Goal: Task Accomplishment & Management: Manage account settings

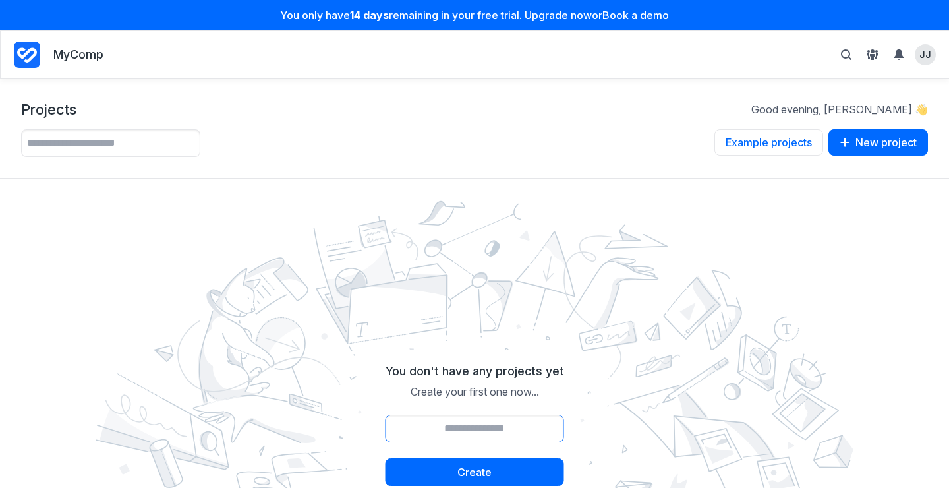
scroll to position [183, 0]
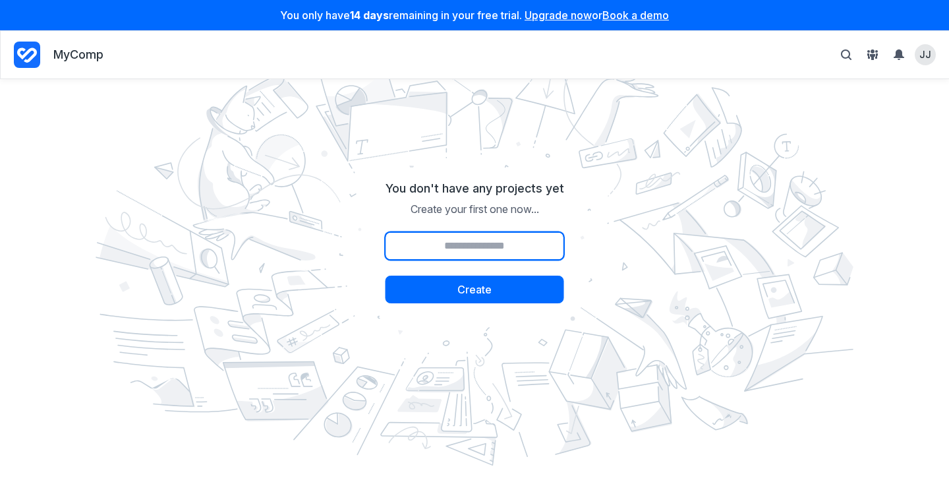
click at [507, 248] on input "Project name" at bounding box center [474, 246] width 179 height 28
type input "********"
click at [385, 275] on button "Create" at bounding box center [474, 289] width 179 height 28
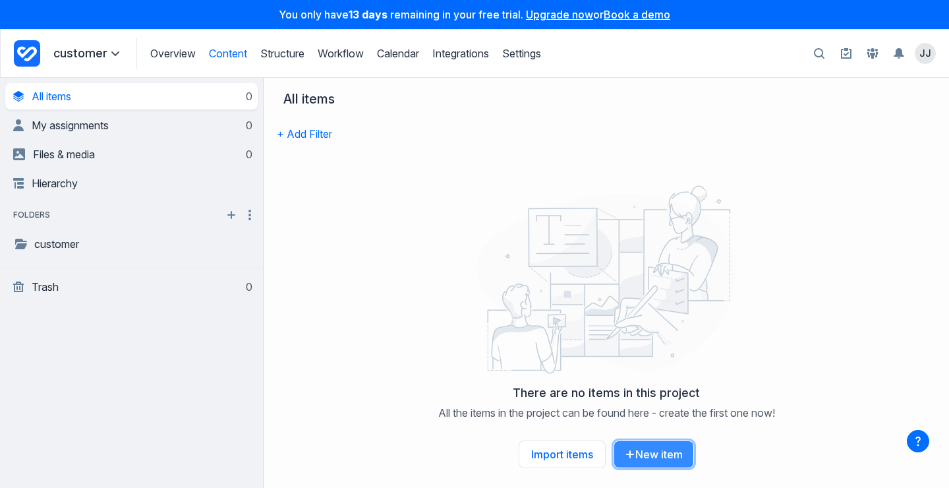
click at [650, 456] on button "New item" at bounding box center [653, 454] width 80 height 28
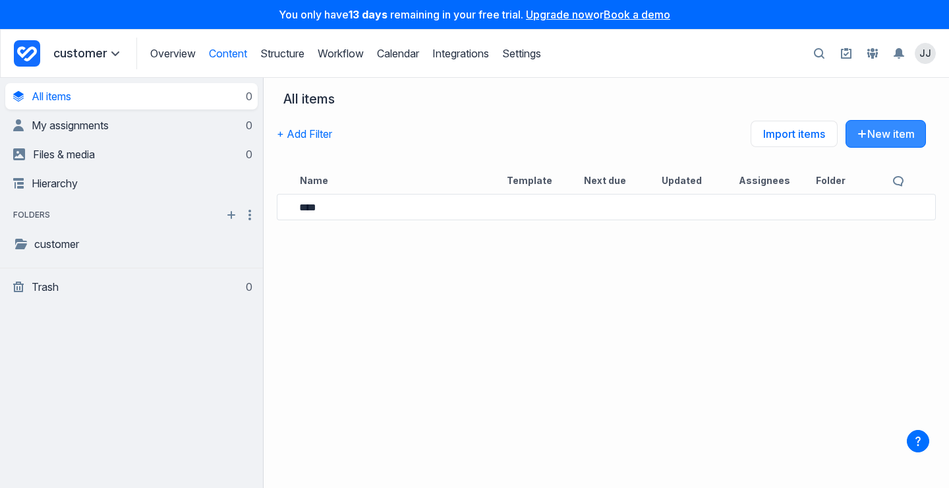
type input "****"
click at [845, 136] on button "New item" at bounding box center [885, 134] width 80 height 28
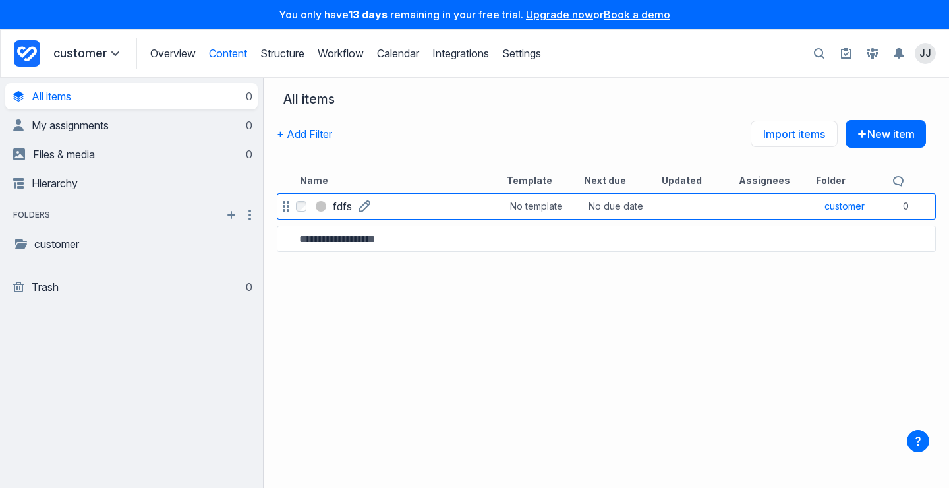
click at [349, 198] on link "fdfs" at bounding box center [342, 206] width 19 height 16
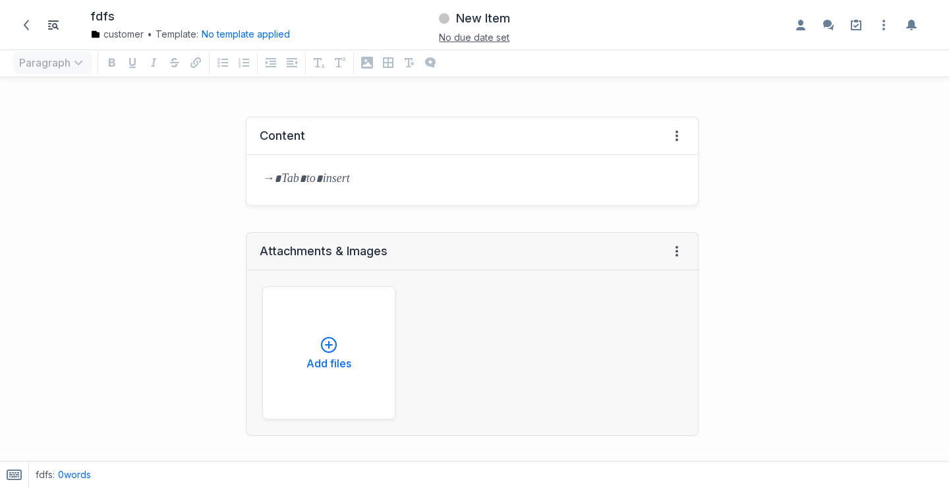
click at [318, 180] on p at bounding box center [472, 180] width 420 height 18
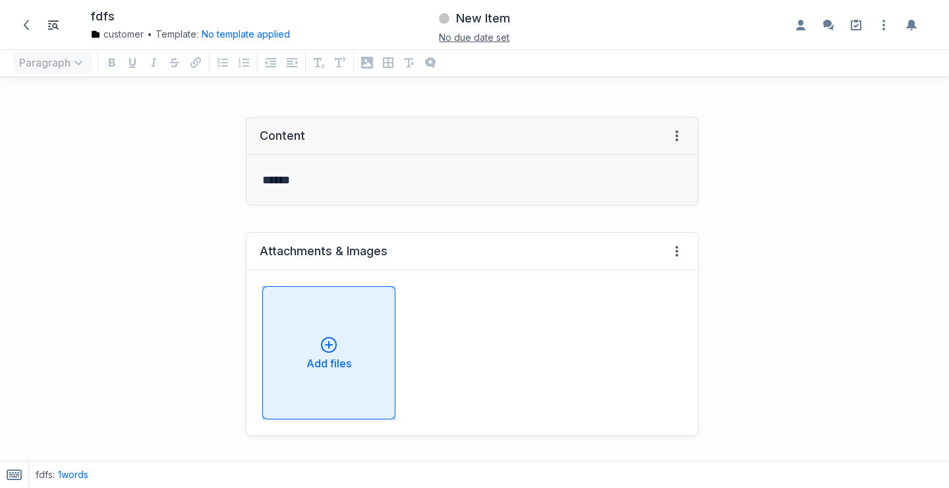
click at [331, 338] on icon "button" at bounding box center [329, 345] width 16 height 16
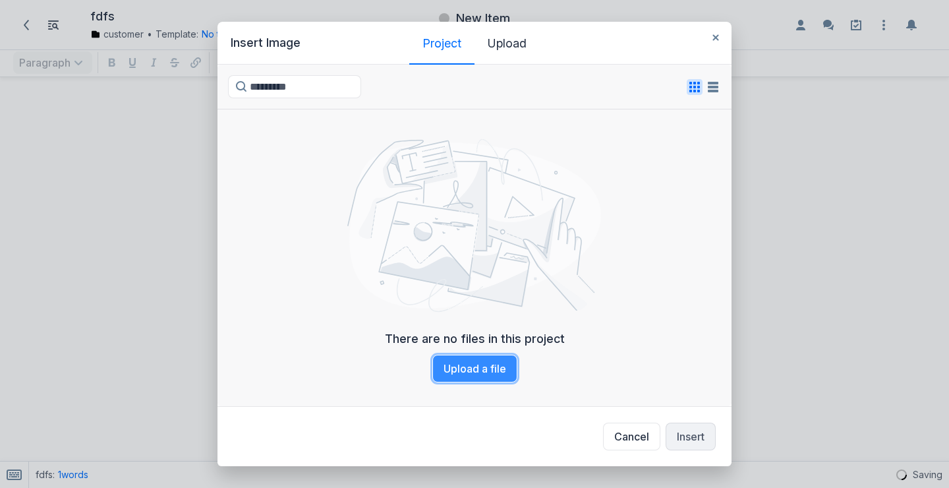
click at [464, 379] on button "Upload a file" at bounding box center [474, 369] width 85 height 28
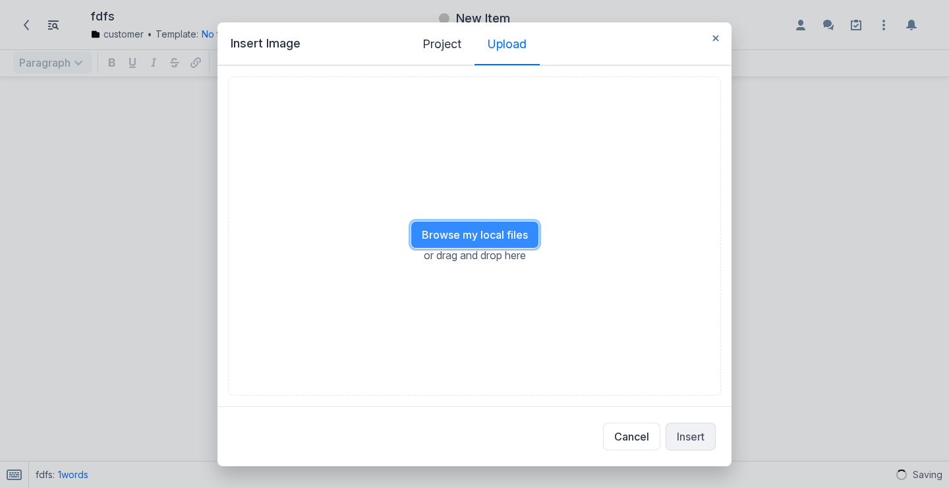
click at [492, 234] on button "Browse my local files" at bounding box center [475, 235] width 128 height 28
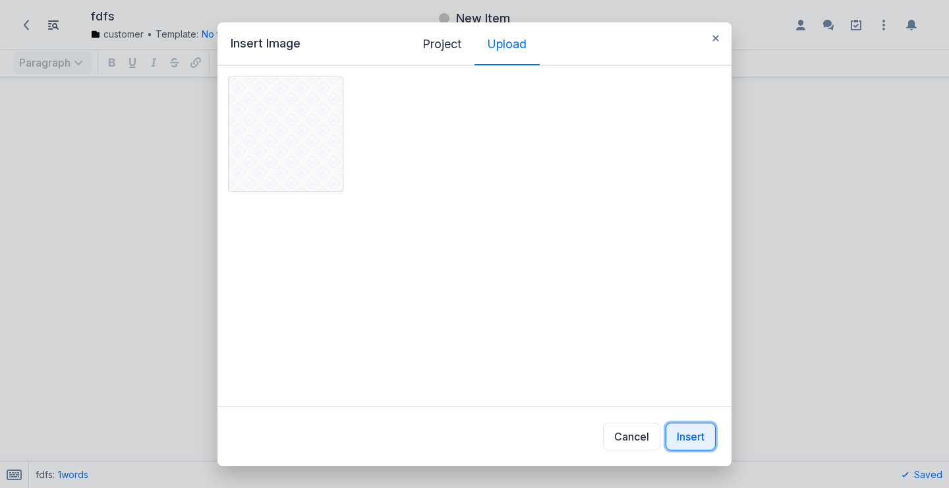
click at [678, 430] on button "Insert" at bounding box center [691, 436] width 50 height 28
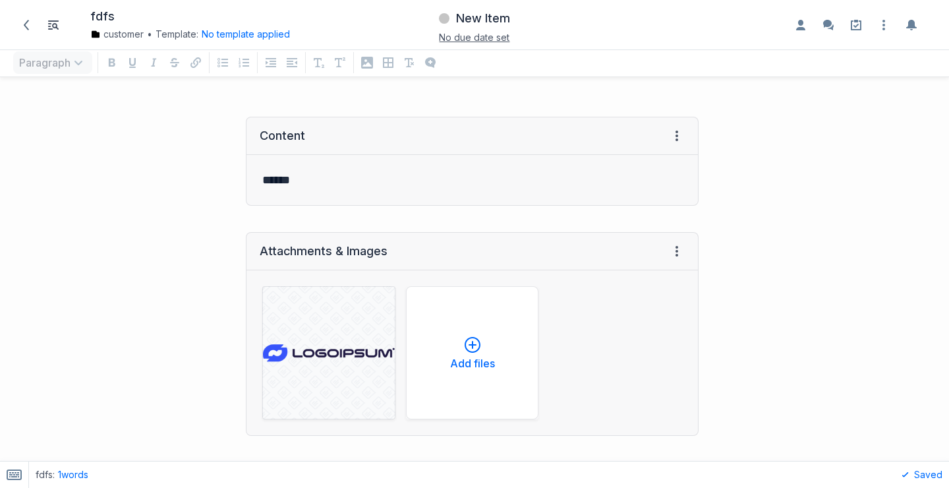
click at [807, 270] on div at bounding box center [830, 381] width 237 height 556
click at [22, 23] on icon at bounding box center [26, 25] width 11 height 11
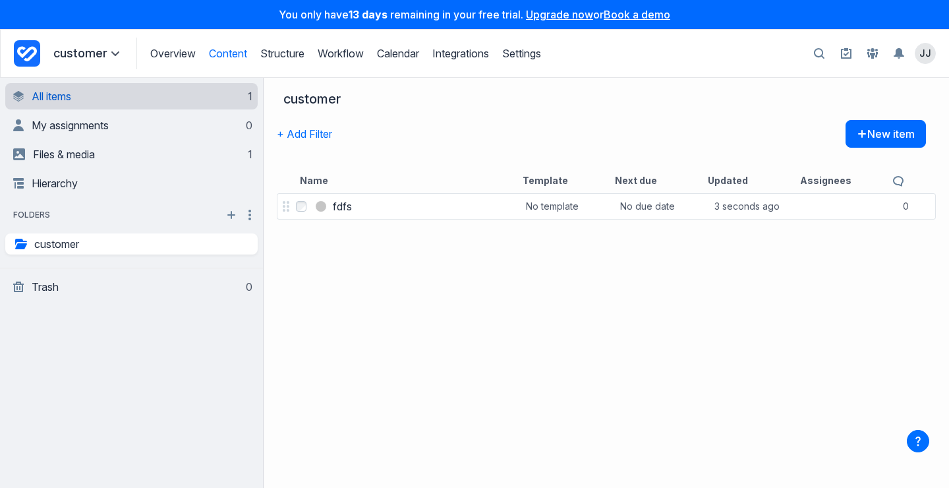
click at [80, 100] on link "All items 1" at bounding box center [132, 96] width 239 height 26
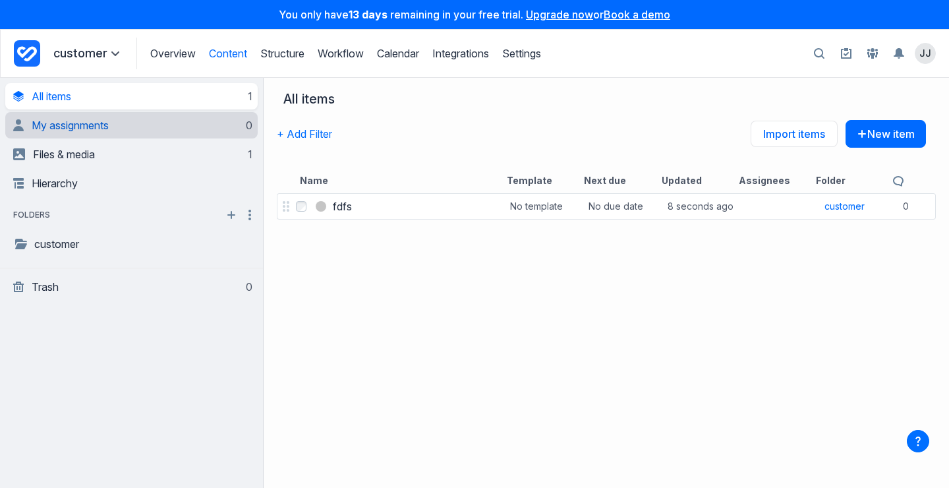
click at [84, 117] on link "My assignments 0" at bounding box center [132, 125] width 239 height 26
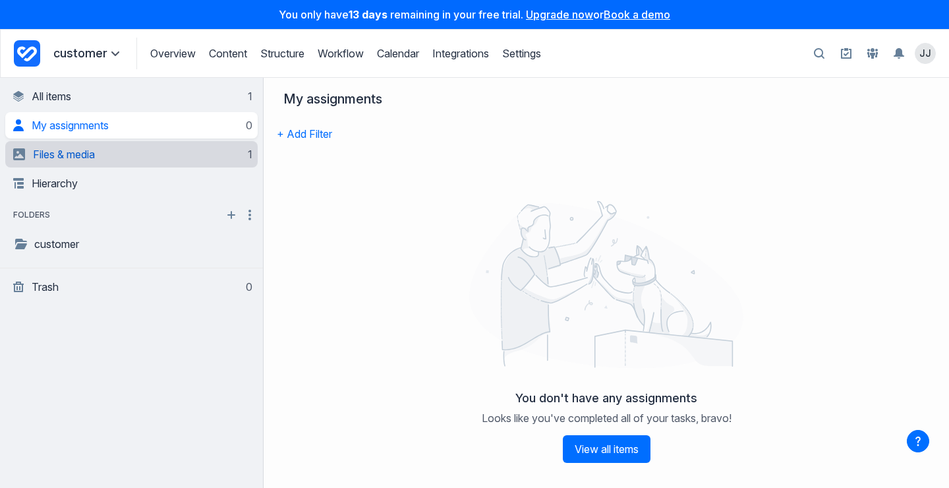
click at [123, 162] on link "Files & media 1" at bounding box center [132, 154] width 239 height 26
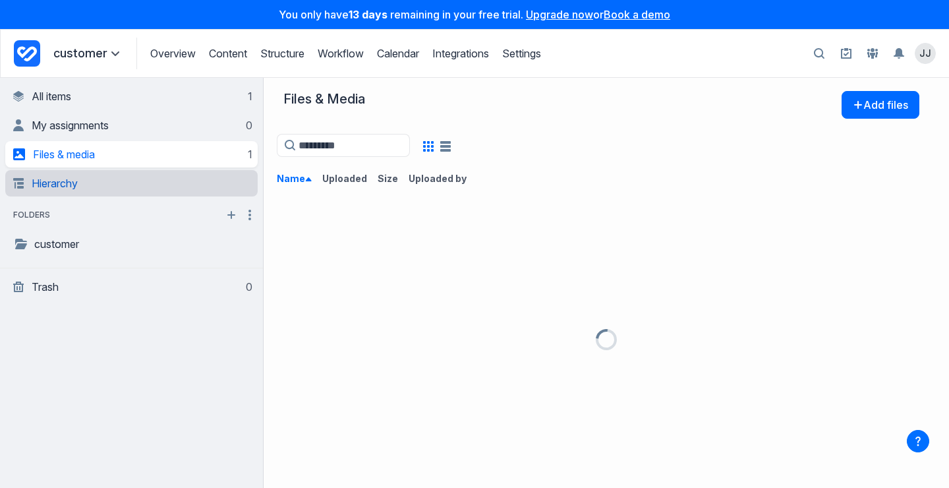
click at [78, 187] on link "Hierarchy" at bounding box center [132, 183] width 239 height 26
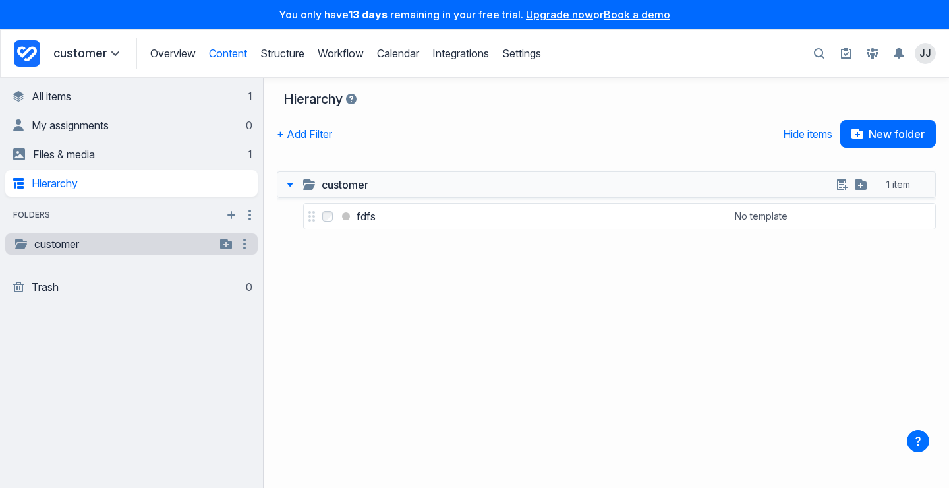
click at [72, 250] on link "customer" at bounding box center [114, 244] width 202 height 16
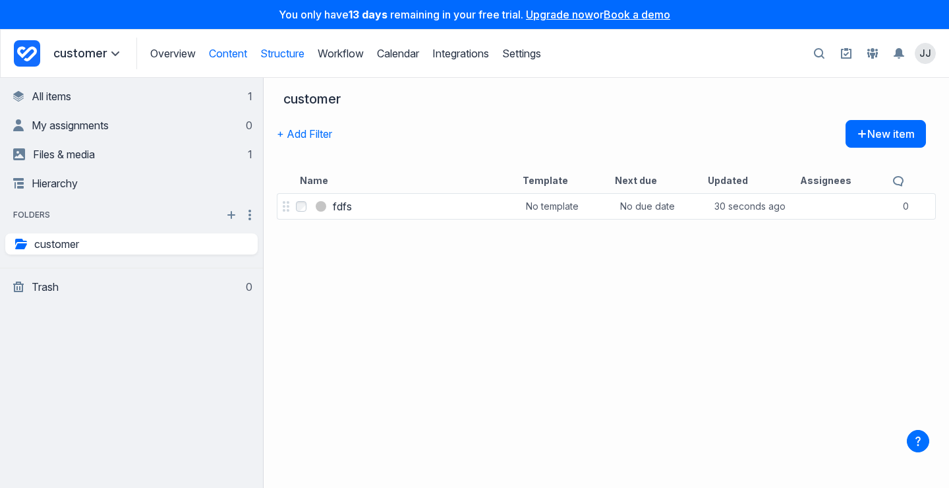
click at [282, 54] on link "Structure" at bounding box center [282, 53] width 44 height 13
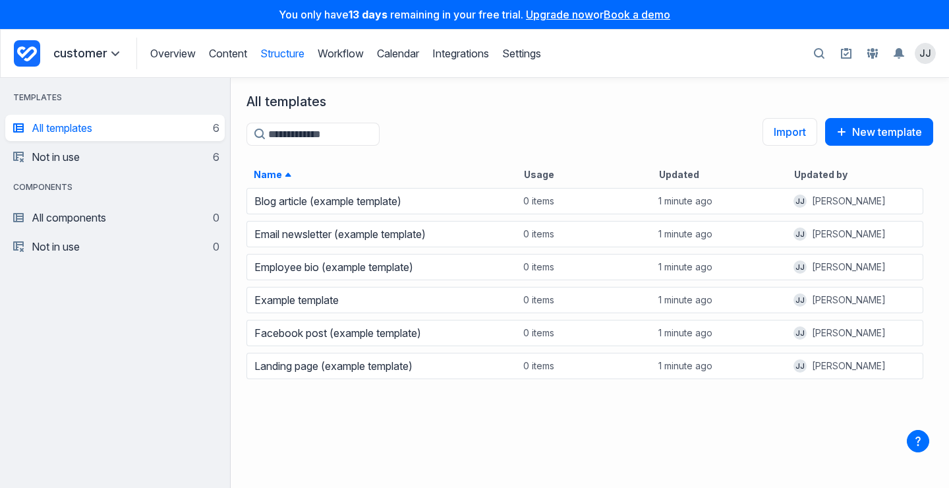
scroll to position [291, 698]
click at [183, 47] on link "Overview" at bounding box center [172, 53] width 45 height 13
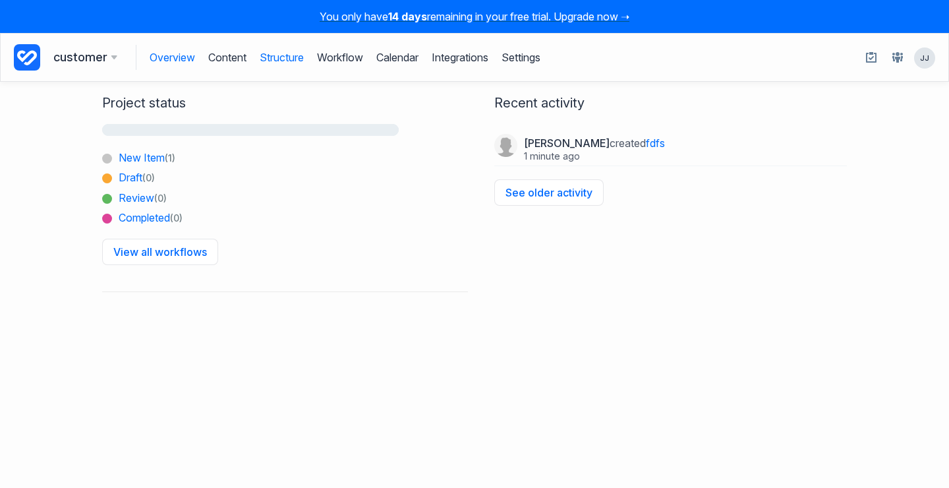
click at [291, 60] on link "Structure" at bounding box center [282, 57] width 44 height 25
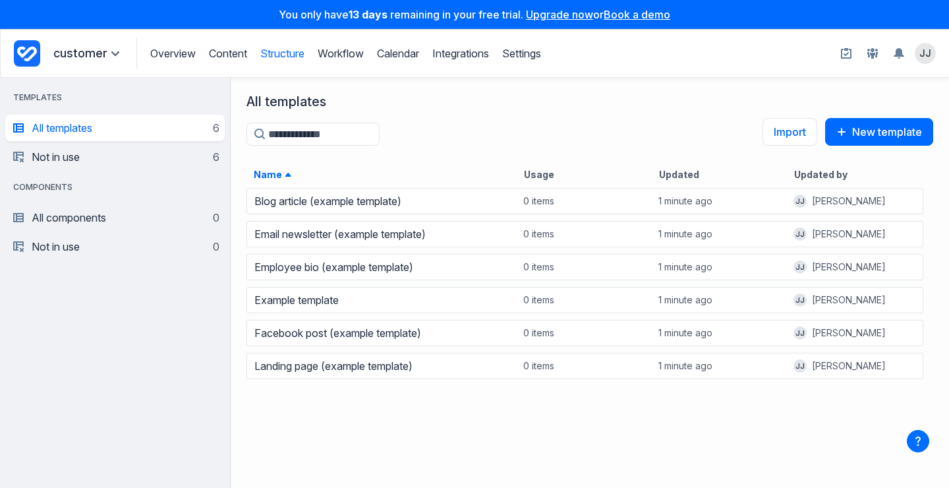
scroll to position [291, 698]
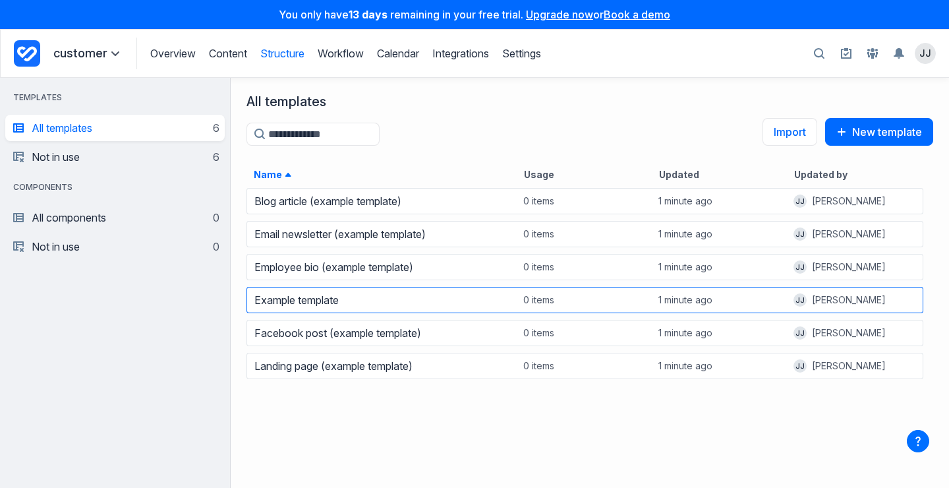
click at [365, 297] on div "Example template" at bounding box center [382, 300] width 269 height 18
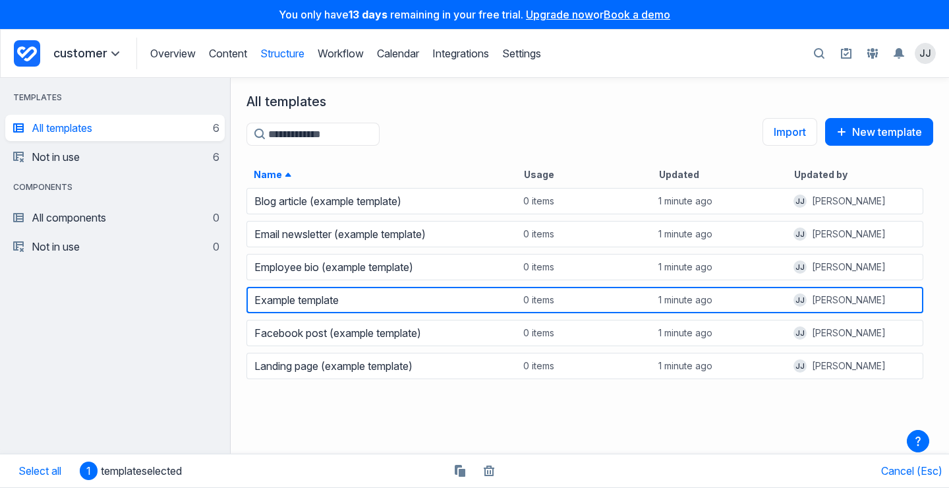
click at [364, 40] on div "Overview Content Structure Workflow Calendar Integrations Settings Structure Wo…" at bounding box center [338, 54] width 405 height 32
click at [356, 51] on link "Workflow" at bounding box center [341, 53] width 46 height 13
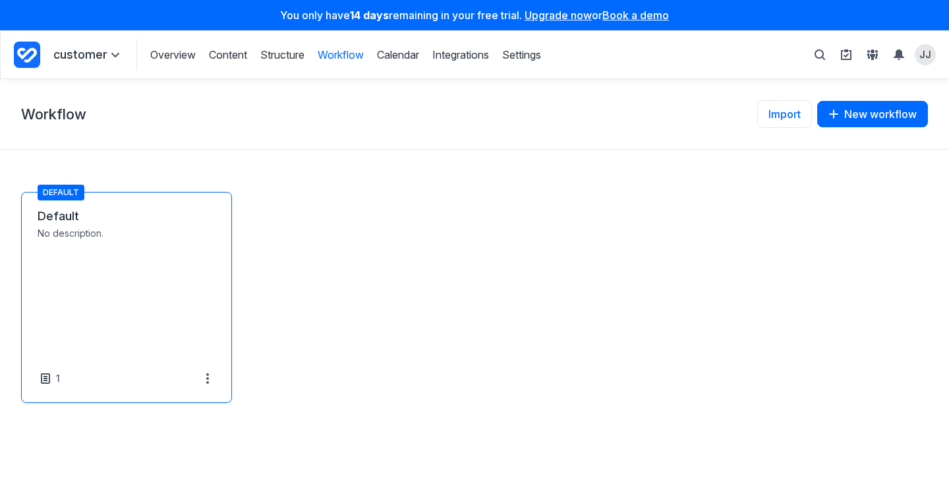
click at [128, 224] on link "Default" at bounding box center [127, 216] width 178 height 16
select select "*****"
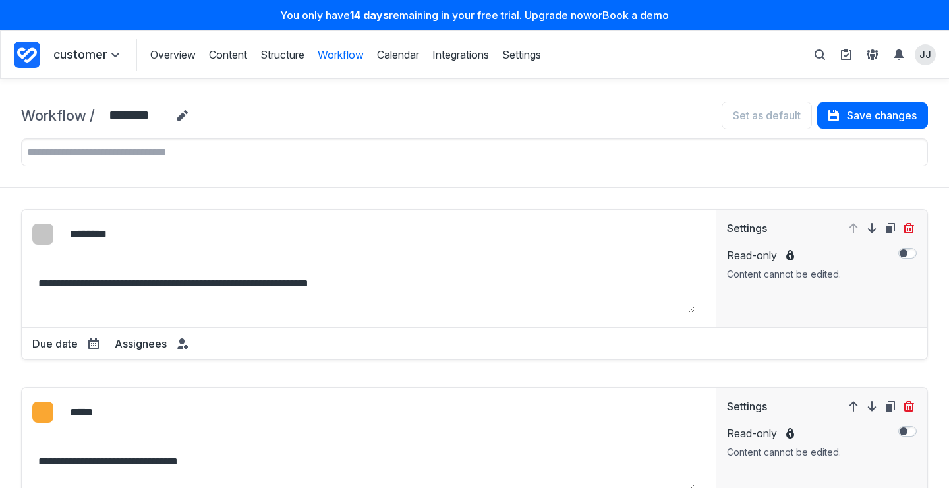
click at [104, 53] on p "customer" at bounding box center [88, 55] width 70 height 16
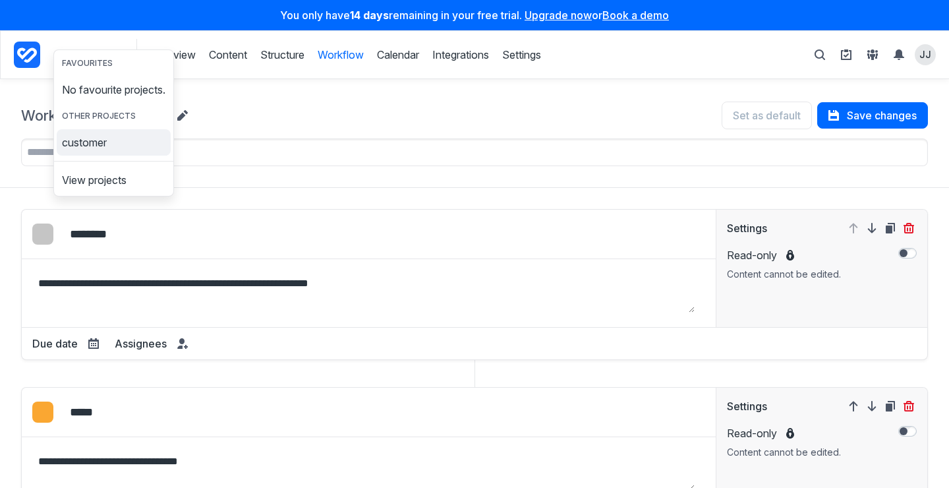
click at [118, 149] on link "customer" at bounding box center [114, 142] width 114 height 21
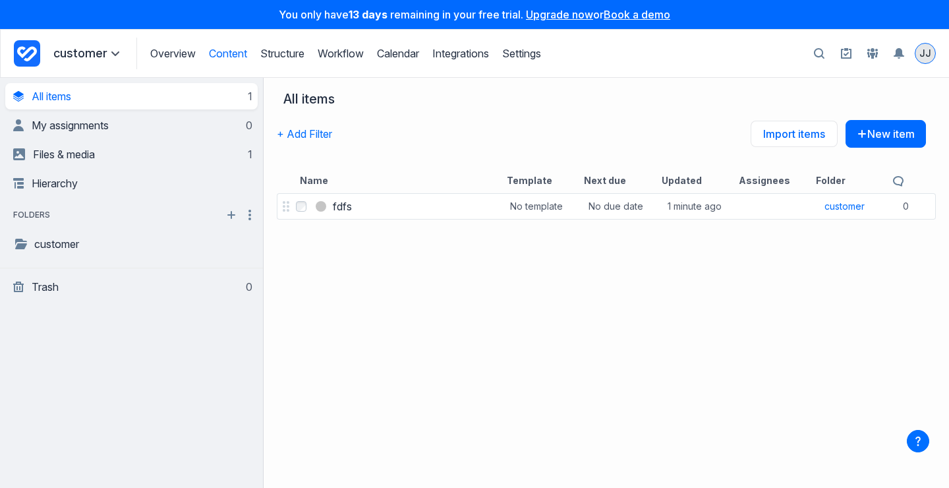
click at [919, 53] on span "JJ" at bounding box center [925, 53] width 12 height 13
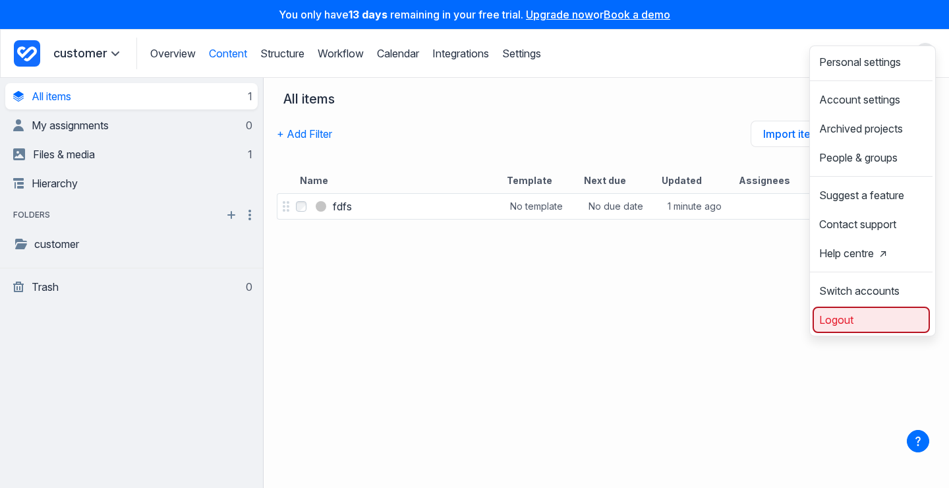
click at [829, 325] on span "Logout" at bounding box center [836, 319] width 34 height 11
